Goal: Information Seeking & Learning: Find specific fact

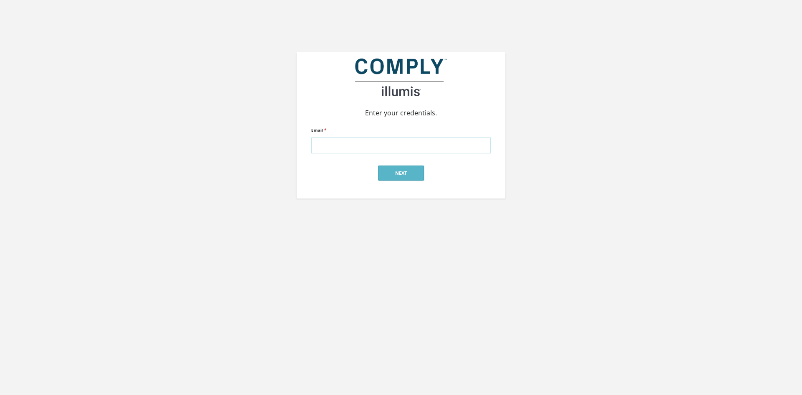
click at [328, 153] on input "Email *" at bounding box center [401, 145] width 180 height 16
type input "[PERSON_NAME][EMAIL_ADDRESS][DOMAIN_NAME]"
click input "submit" at bounding box center [0, 0] width 0 height 0
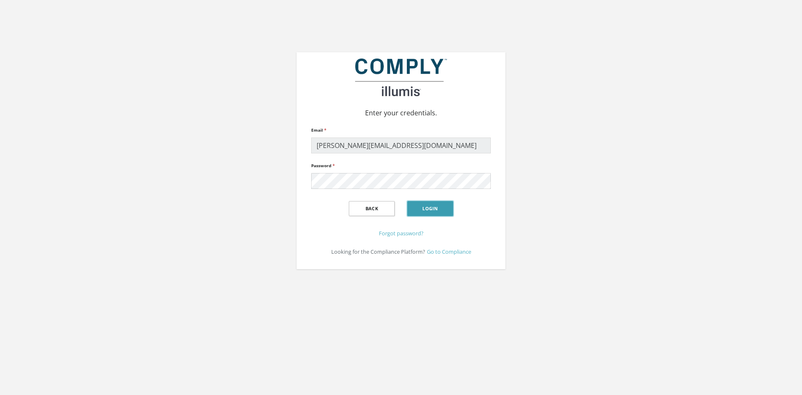
click at [433, 205] on button "Login" at bounding box center [430, 208] width 46 height 15
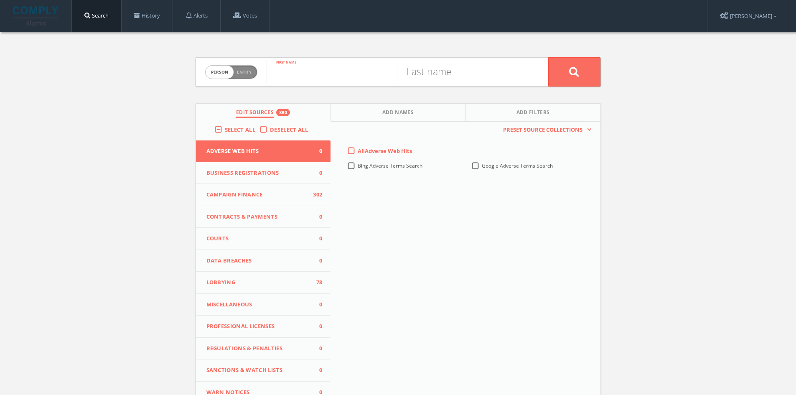
click at [323, 79] on input "text" at bounding box center [331, 72] width 130 height 22
type input "Julie"
click at [418, 75] on input "text" at bounding box center [462, 72] width 130 height 22
type input "Hansen"
click at [548, 57] on button at bounding box center [574, 71] width 52 height 29
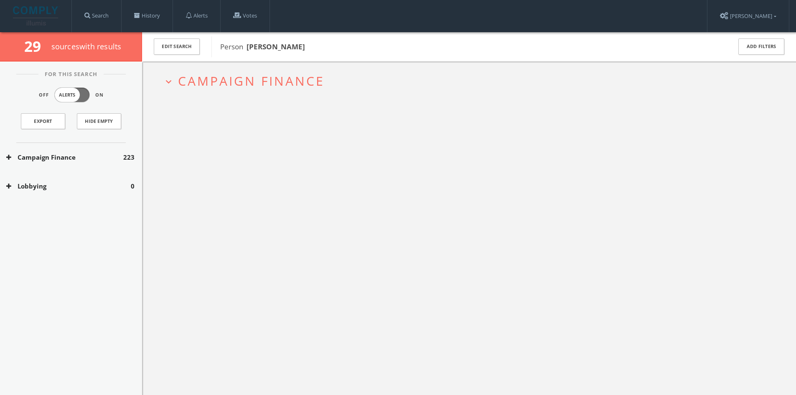
click at [323, 81] on span "Campaign Finance" at bounding box center [251, 80] width 147 height 17
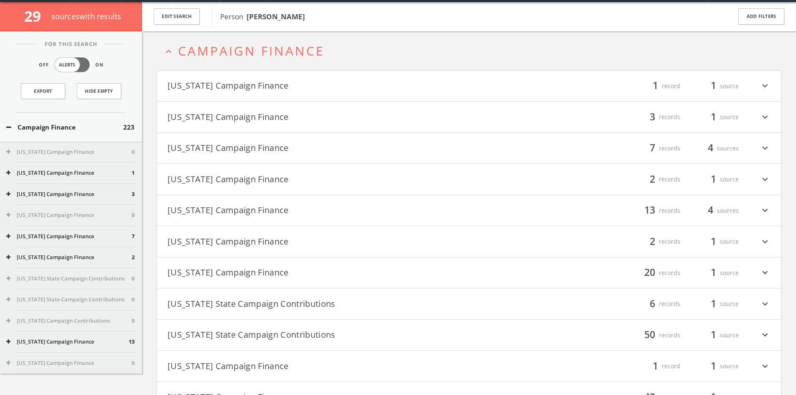
scroll to position [32, 0]
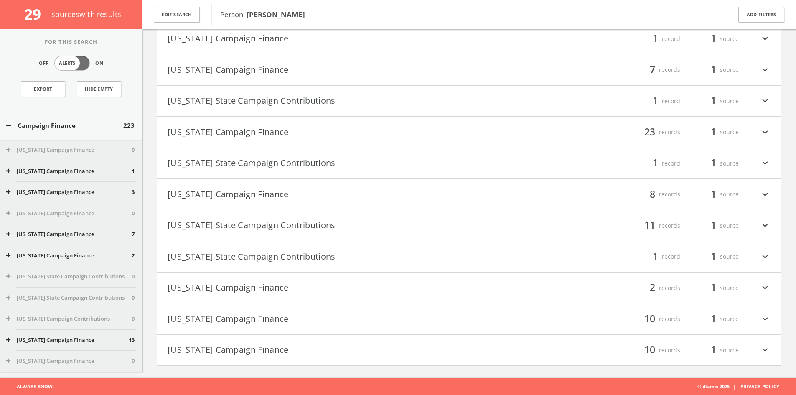
click at [285, 223] on button "Utah State Campaign Contributions" at bounding box center [318, 225] width 302 height 14
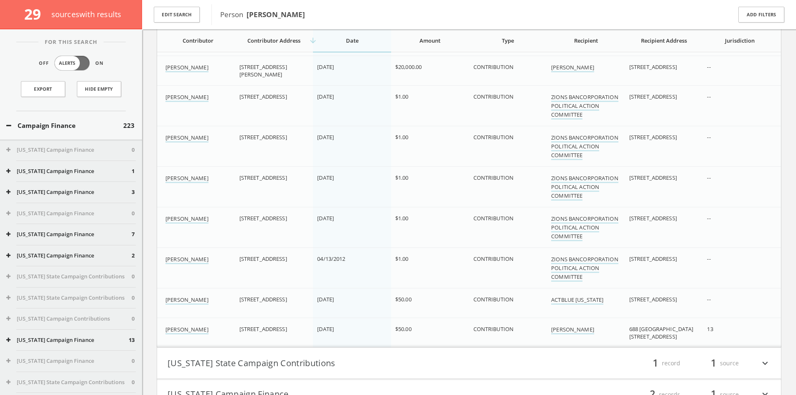
scroll to position [898, 0]
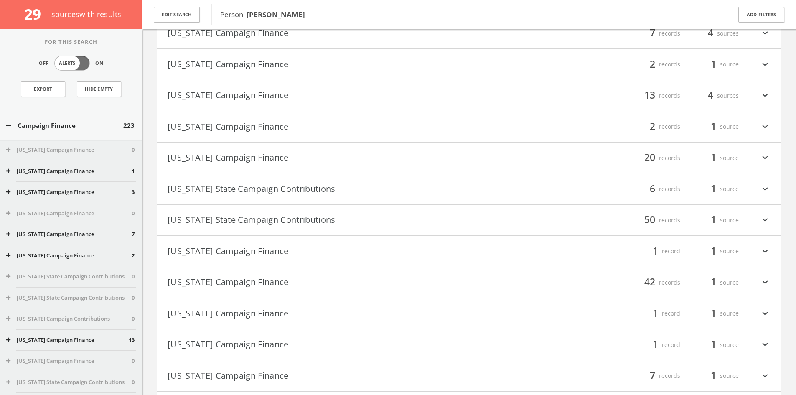
click at [407, 144] on h4 "Iowa Campaign Finance filter_list 20 records 1 source expand_more" at bounding box center [469, 157] width 624 height 31
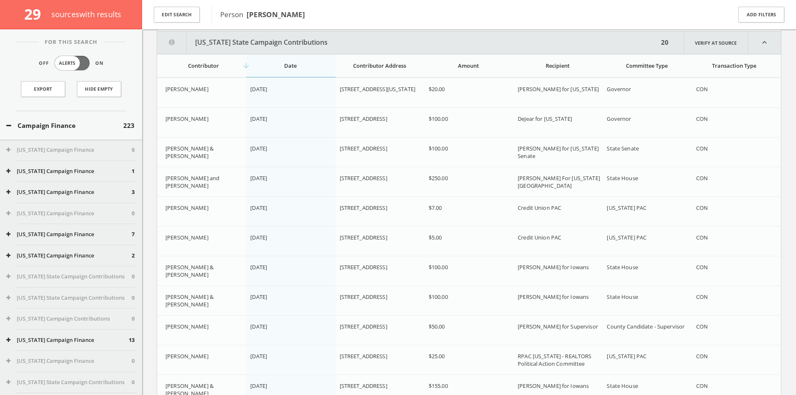
scroll to position [293, 0]
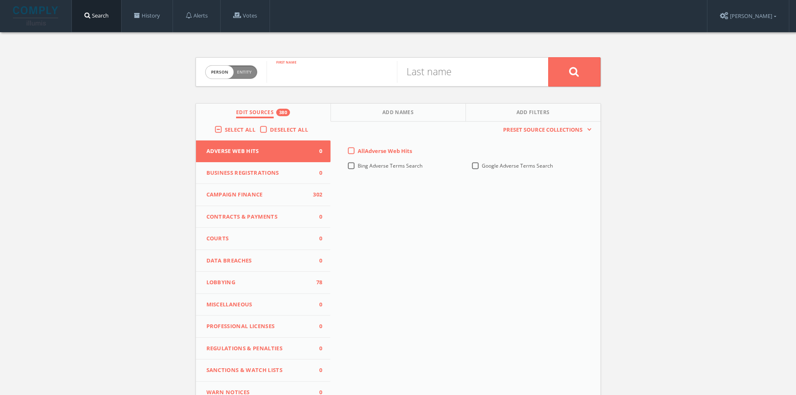
click at [307, 78] on input "text" at bounding box center [331, 72] width 130 height 22
type input "j"
type input "Julie"
click at [462, 80] on input "text" at bounding box center [462, 72] width 130 height 22
type input "Aiken"
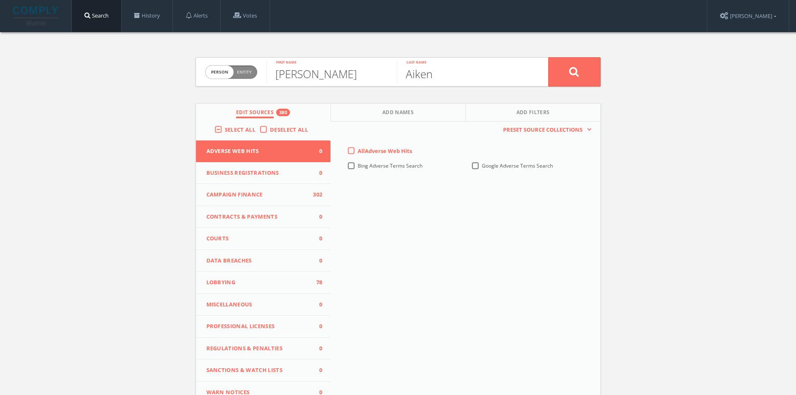
click at [548, 57] on button at bounding box center [574, 71] width 52 height 29
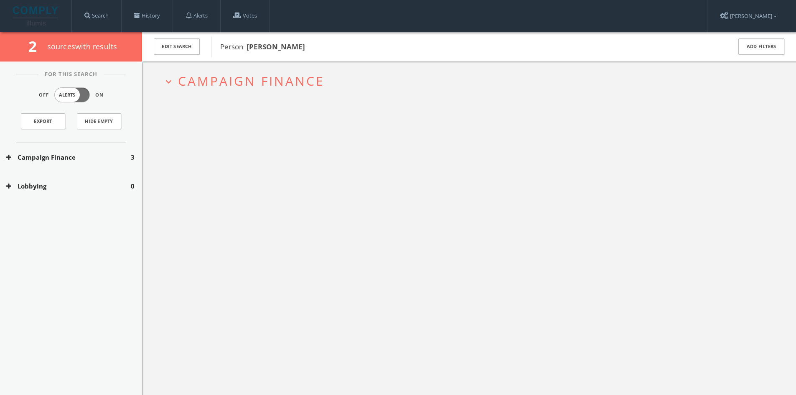
click at [307, 68] on h2 "expand_more Campaign Finance" at bounding box center [469, 80] width 624 height 39
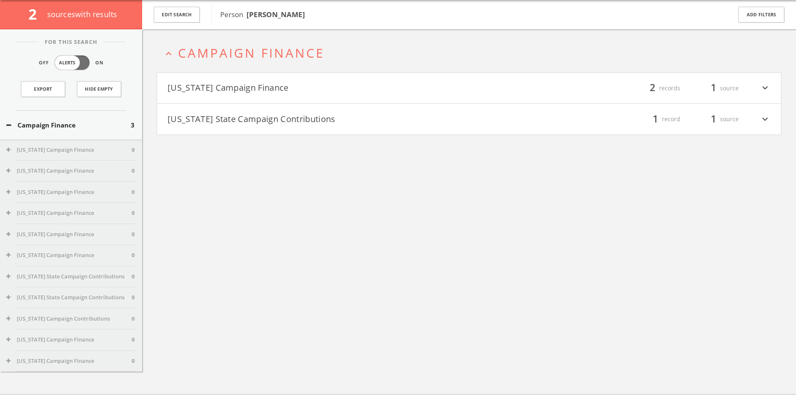
click at [344, 85] on button "North Carolina Campaign Finance" at bounding box center [318, 88] width 302 height 14
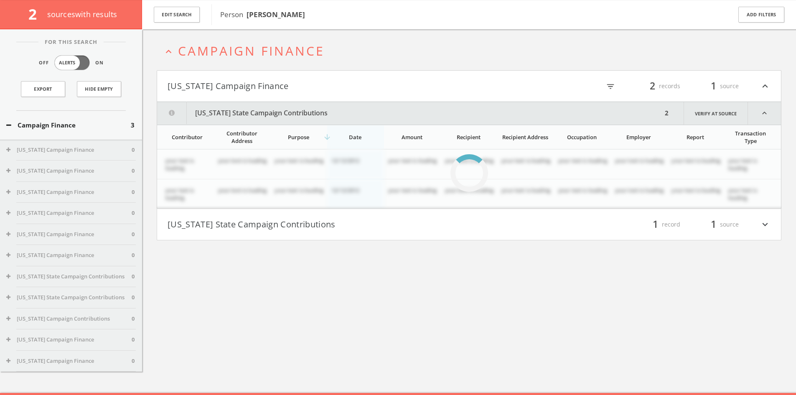
scroll to position [49, 0]
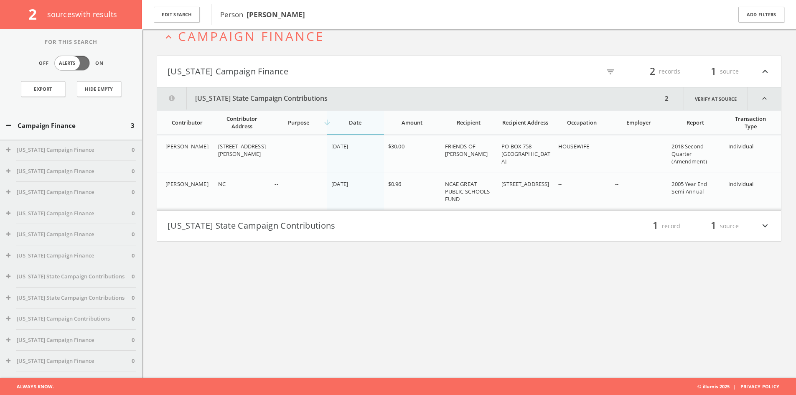
click at [380, 219] on button "Utah State Campaign Contributions" at bounding box center [318, 226] width 302 height 14
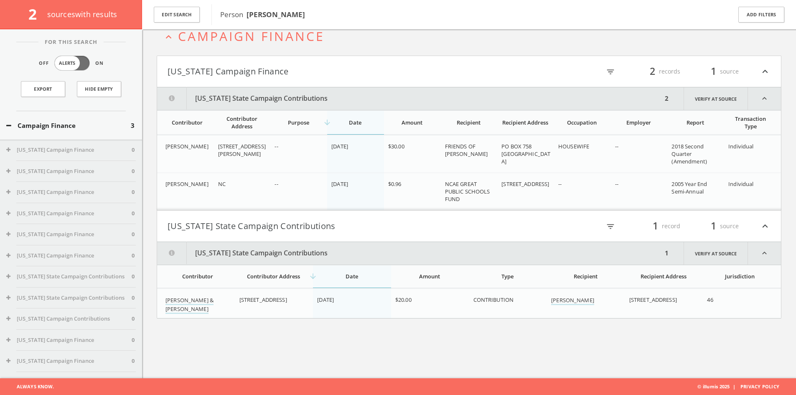
click at [71, 129] on button "Campaign Finance" at bounding box center [68, 126] width 124 height 10
